Goal: Task Accomplishment & Management: Manage account settings

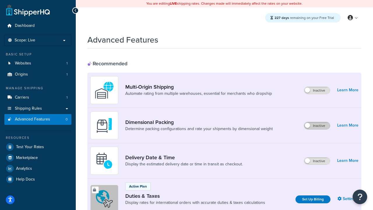
click at [317, 126] on label "Inactive" at bounding box center [317, 125] width 26 height 7
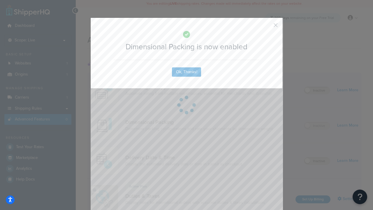
click at [267, 27] on button "button" at bounding box center [266, 27] width 1 height 1
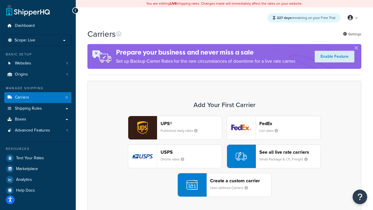
click at [224, 156] on div "UPS® Published daily rates FedEx List rates USPS Online rates See all live rate…" at bounding box center [225, 156] width 262 height 81
click at [290, 123] on header "FedEx" at bounding box center [289, 124] width 61 height 6
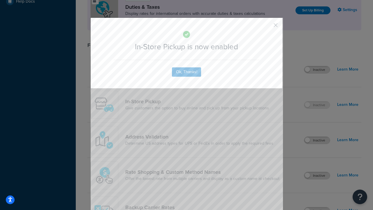
click at [267, 27] on button "button" at bounding box center [266, 27] width 1 height 1
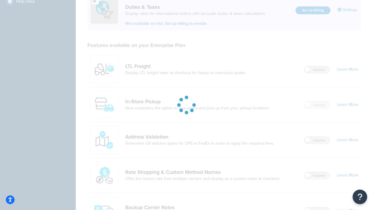
scroll to position [200, 0]
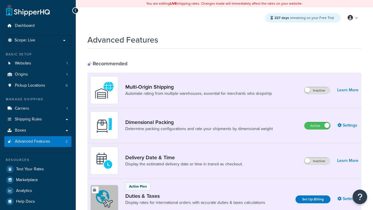
click at [317, 126] on label "Active" at bounding box center [318, 125] width 26 height 7
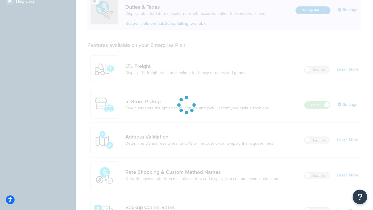
scroll to position [178, 0]
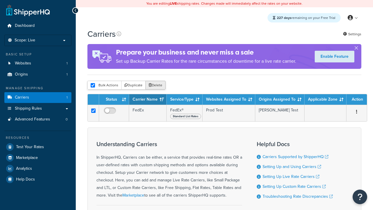
click at [155, 85] on button "Delete" at bounding box center [155, 85] width 20 height 9
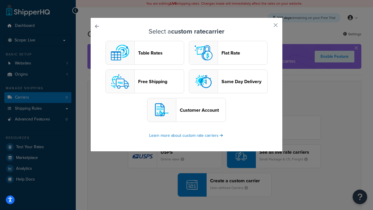
click at [145, 53] on header "Table Rates" at bounding box center [161, 53] width 46 height 6
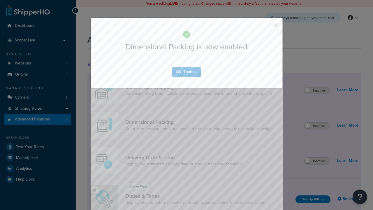
click at [267, 27] on button "button" at bounding box center [266, 27] width 1 height 1
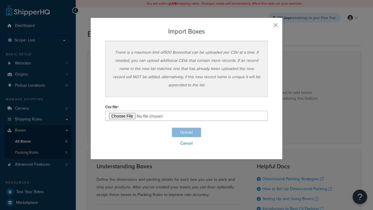
click at [187, 116] on input "file" at bounding box center [186, 116] width 163 height 10
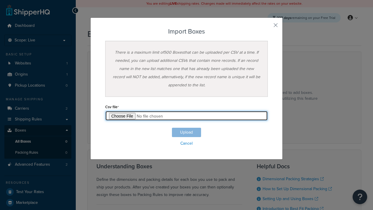
type input "C:\fakepath\importBoxesFailure.csv"
